Goal: Task Accomplishment & Management: Manage account settings

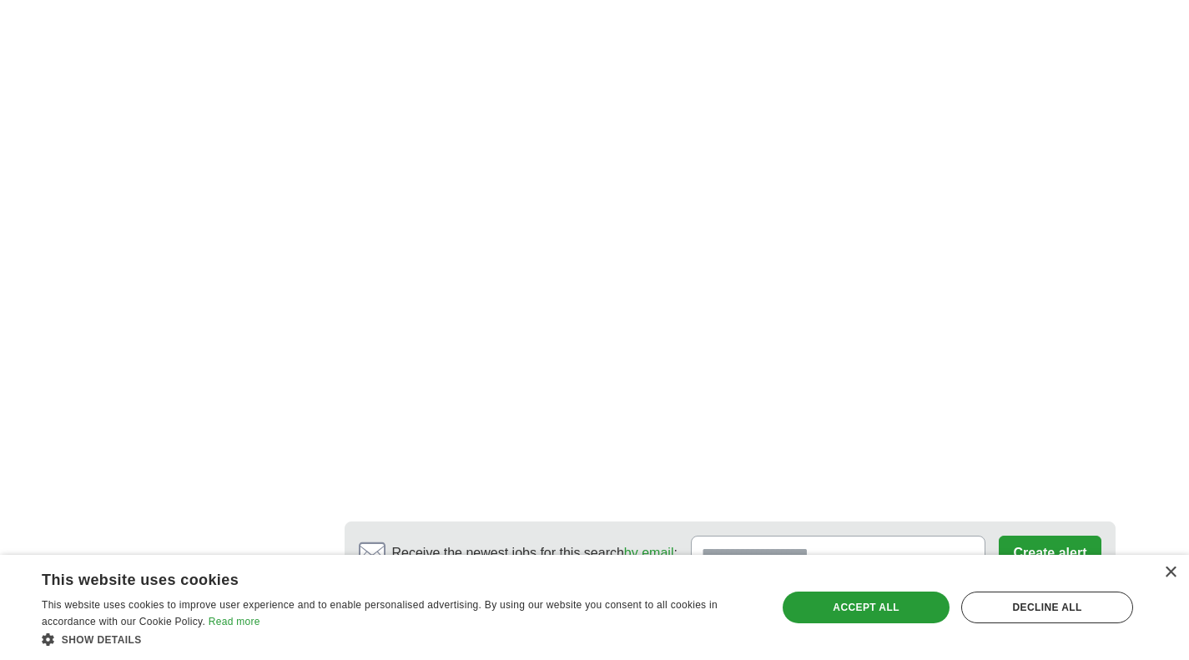
scroll to position [2932, 0]
click at [606, 622] on link "2" at bounding box center [597, 639] width 29 height 35
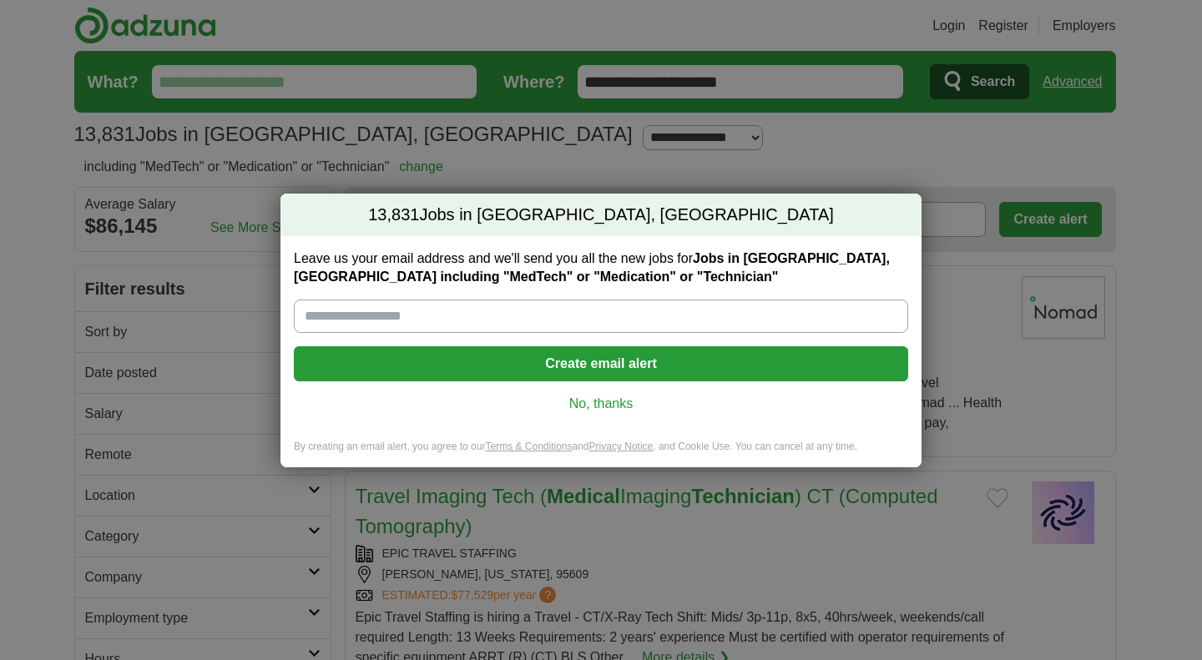
click at [603, 407] on link "No, thanks" at bounding box center [601, 404] width 588 height 18
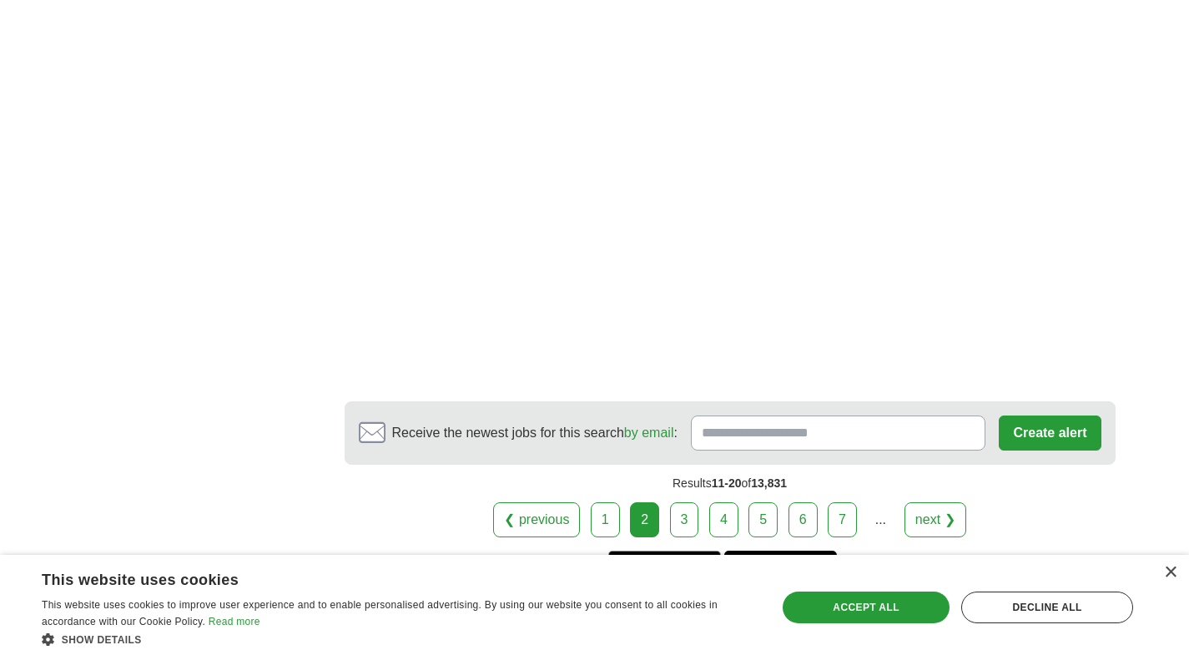
scroll to position [3123, 0]
click at [691, 502] on link "3" at bounding box center [684, 519] width 29 height 35
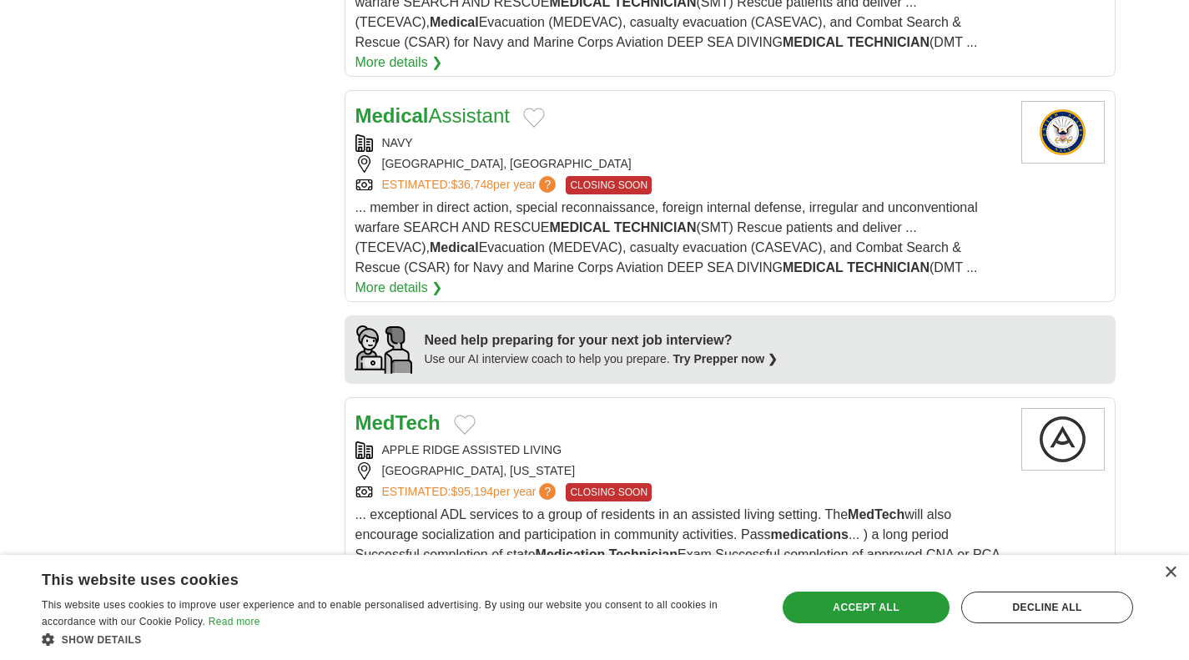
scroll to position [1374, 0]
click at [469, 414] on button "Add to favorite jobs" at bounding box center [465, 424] width 22 height 20
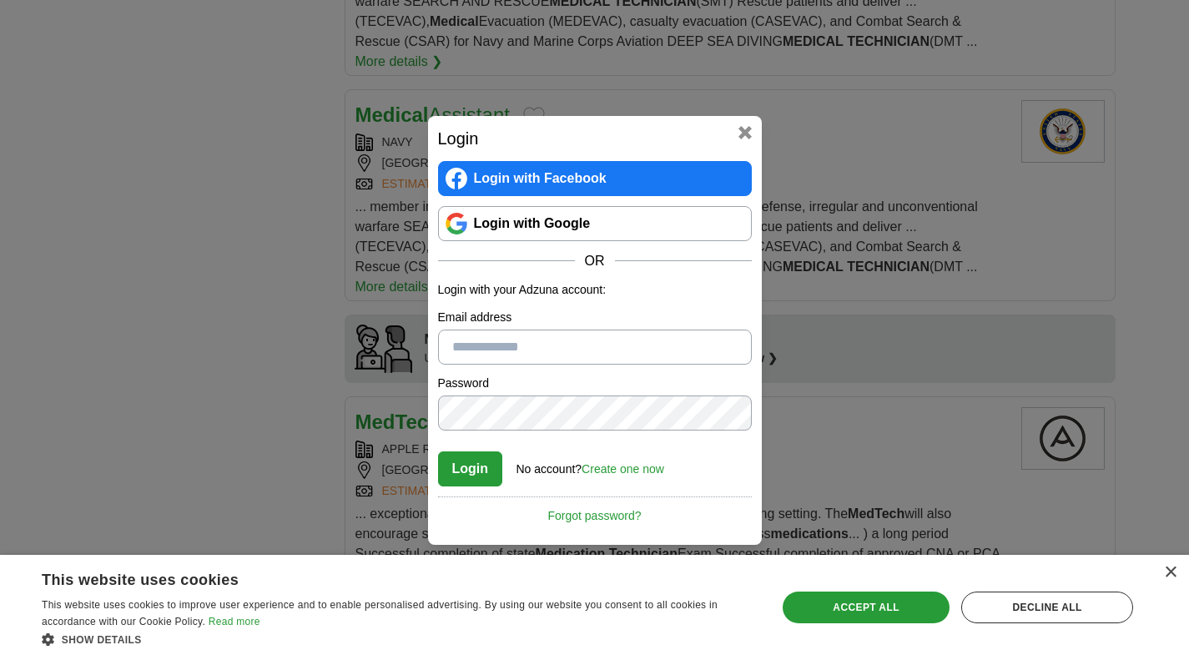
click at [562, 342] on input "Email address" at bounding box center [595, 347] width 314 height 35
click at [749, 126] on button at bounding box center [745, 132] width 13 height 13
